Goal: Information Seeking & Learning: Find specific fact

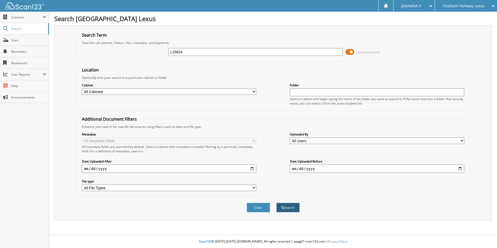
type input "L25824"
click at [298, 207] on button "Search" at bounding box center [287, 208] width 23 height 10
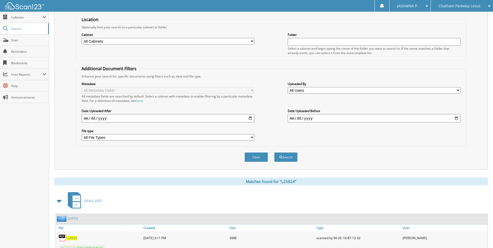
scroll to position [93, 0]
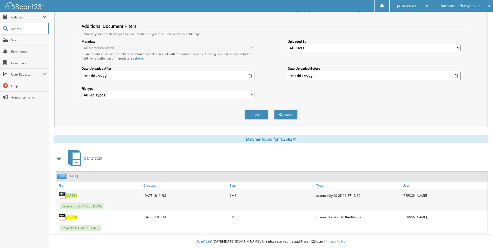
click at [71, 217] on span "L25824" at bounding box center [71, 217] width 11 height 4
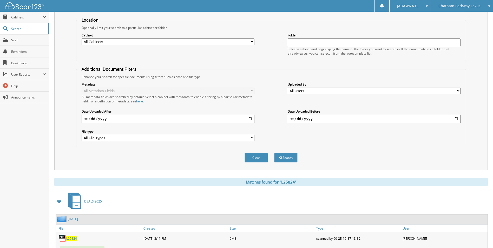
scroll to position [0, 0]
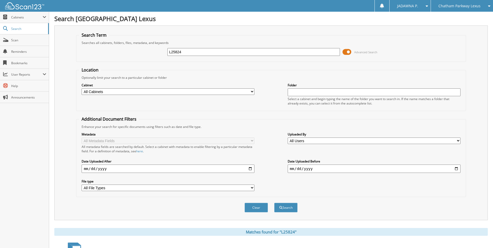
drag, startPoint x: 191, startPoint y: 53, endPoint x: 169, endPoint y: 57, distance: 22.4
click at [169, 57] on div "L25824 Advanced Search" at bounding box center [271, 52] width 384 height 14
paste input "L25781"
type input "L25781"
click at [286, 206] on button "Search" at bounding box center [285, 208] width 23 height 10
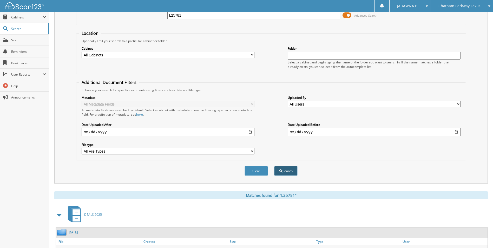
scroll to position [93, 0]
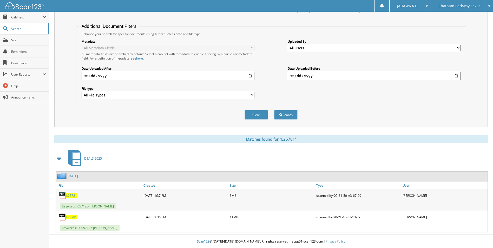
click at [74, 217] on span "L25781" at bounding box center [71, 217] width 11 height 4
